Goal: Task Accomplishment & Management: Complete application form

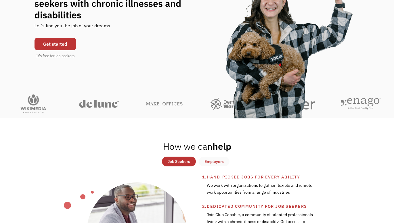
scroll to position [83, 0]
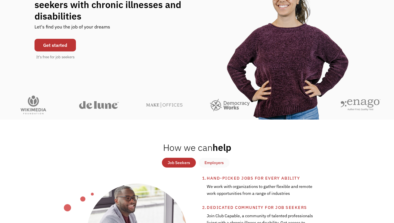
click at [45, 46] on div "Get started It's free for job seekers" at bounding box center [54, 48] width 41 height 24
click at [47, 42] on link "Get started" at bounding box center [54, 45] width 41 height 13
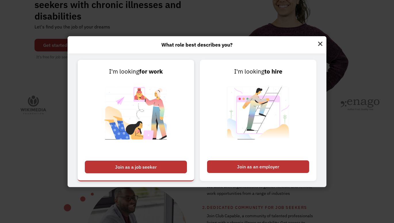
click at [162, 166] on div "Join as a job seeker" at bounding box center [136, 167] width 102 height 13
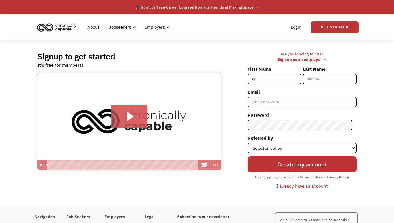
type input "k"
type input "Kylee"
type input "[PERSON_NAME]"
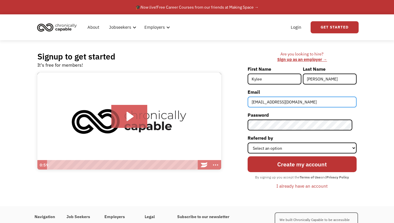
type input "[EMAIL_ADDRESS][DOMAIN_NAME]"
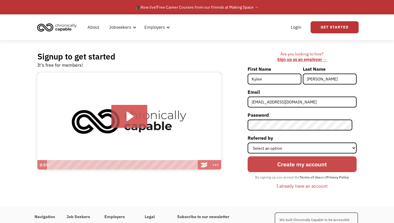
click at [286, 163] on input "Create my account" at bounding box center [302, 164] width 109 height 16
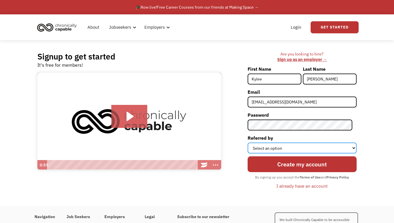
click at [284, 149] on select "Select an option Instagram Facebook Twitter Search Engine News Article Word of …" at bounding box center [302, 148] width 109 height 11
select select "Word of Mouth"
click at [252, 143] on select "Select an option Instagram Facebook Twitter Search Engine News Article Word of …" at bounding box center [302, 148] width 109 height 11
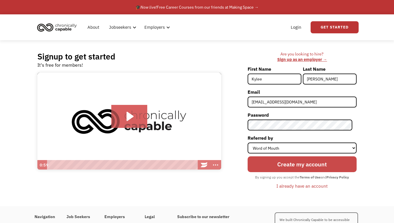
click at [288, 164] on input "Create my account" at bounding box center [302, 164] width 109 height 16
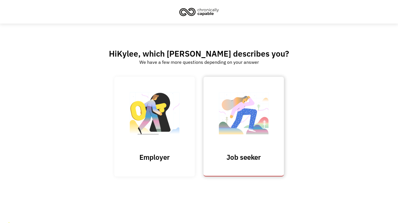
click at [243, 129] on img at bounding box center [243, 116] width 57 height 56
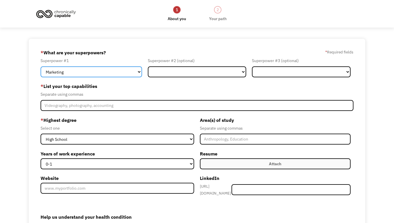
click at [79, 71] on select "Marketing Human Resources Finance Technology Operations Sales Industrial & Manu…" at bounding box center [91, 71] width 101 height 11
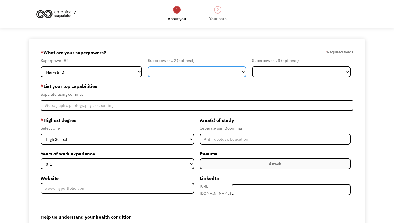
click at [169, 68] on select "Marketing Human Resources Finance Technology Operations Sales Industrial & Manu…" at bounding box center [197, 71] width 99 height 11
select select "Communications & Public Relations"
click at [148, 66] on select "Marketing Human Resources Finance Technology Operations Sales Industrial & Manu…" at bounding box center [197, 71] width 99 height 11
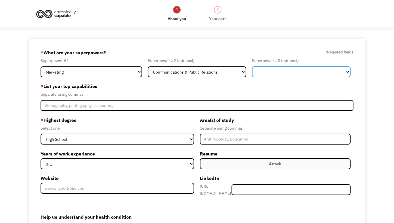
click at [314, 69] on select "Marketing Human Resources Finance Technology Operations Sales Industrial & Manu…" at bounding box center [301, 71] width 99 height 11
select select "Design"
click at [252, 66] on select "Marketing Human Resources Finance Technology Operations Sales Industrial & Manu…" at bounding box center [301, 71] width 99 height 11
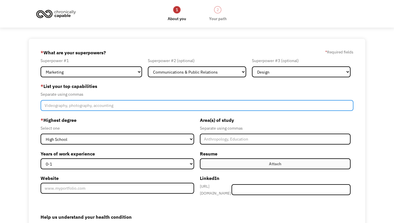
click at [111, 106] on input "Member-Create-Step1" at bounding box center [197, 105] width 313 height 11
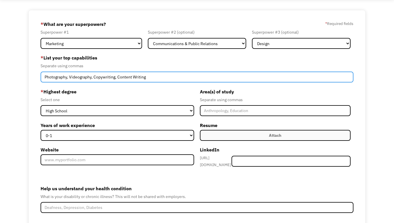
scroll to position [30, 0]
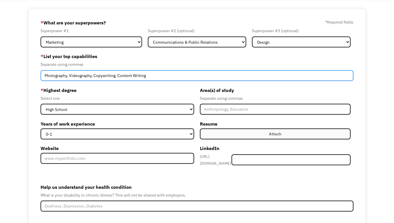
type input "Photography, Videography, Copywriting, Content Writing"
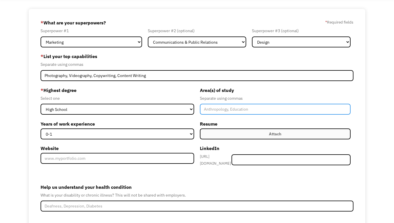
click at [225, 112] on input "Member-Create-Step1" at bounding box center [275, 109] width 151 height 11
type input "English, Russian Language"
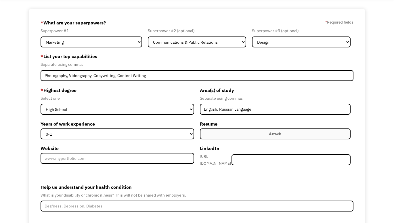
click at [202, 133] on label "Attach" at bounding box center [275, 134] width 151 height 11
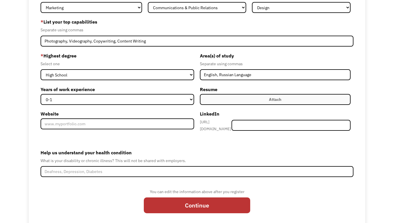
scroll to position [65, 0]
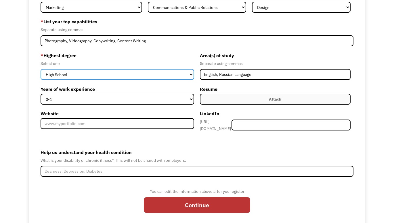
click at [79, 70] on select "High School Associates Bachelors Master's PhD" at bounding box center [118, 74] width 154 height 11
select select "bachelors"
click at [41, 69] on select "High School Associates Bachelors Master's PhD" at bounding box center [118, 74] width 154 height 11
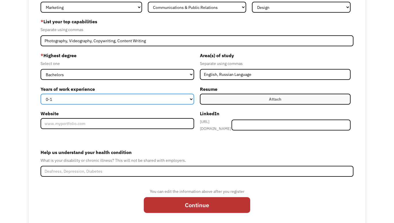
click at [76, 102] on select "0-1 2-4 5-10 11-15 15+" at bounding box center [118, 99] width 154 height 11
select select "2-4"
click at [41, 94] on select "0-1 2-4 5-10 11-15 15+" at bounding box center [118, 99] width 154 height 11
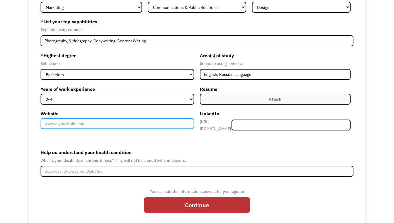
click at [68, 127] on input "Website" at bounding box center [118, 123] width 154 height 11
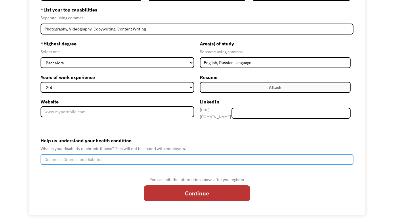
click at [110, 158] on input "Help us understand your health condition" at bounding box center [197, 159] width 313 height 11
type input "D"
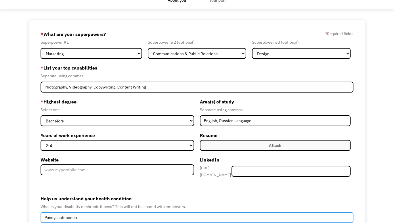
scroll to position [0, 0]
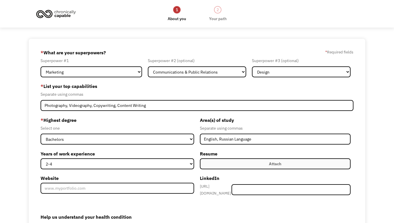
type input "Pandysautonomia"
